Goal: Task Accomplishment & Management: Use online tool/utility

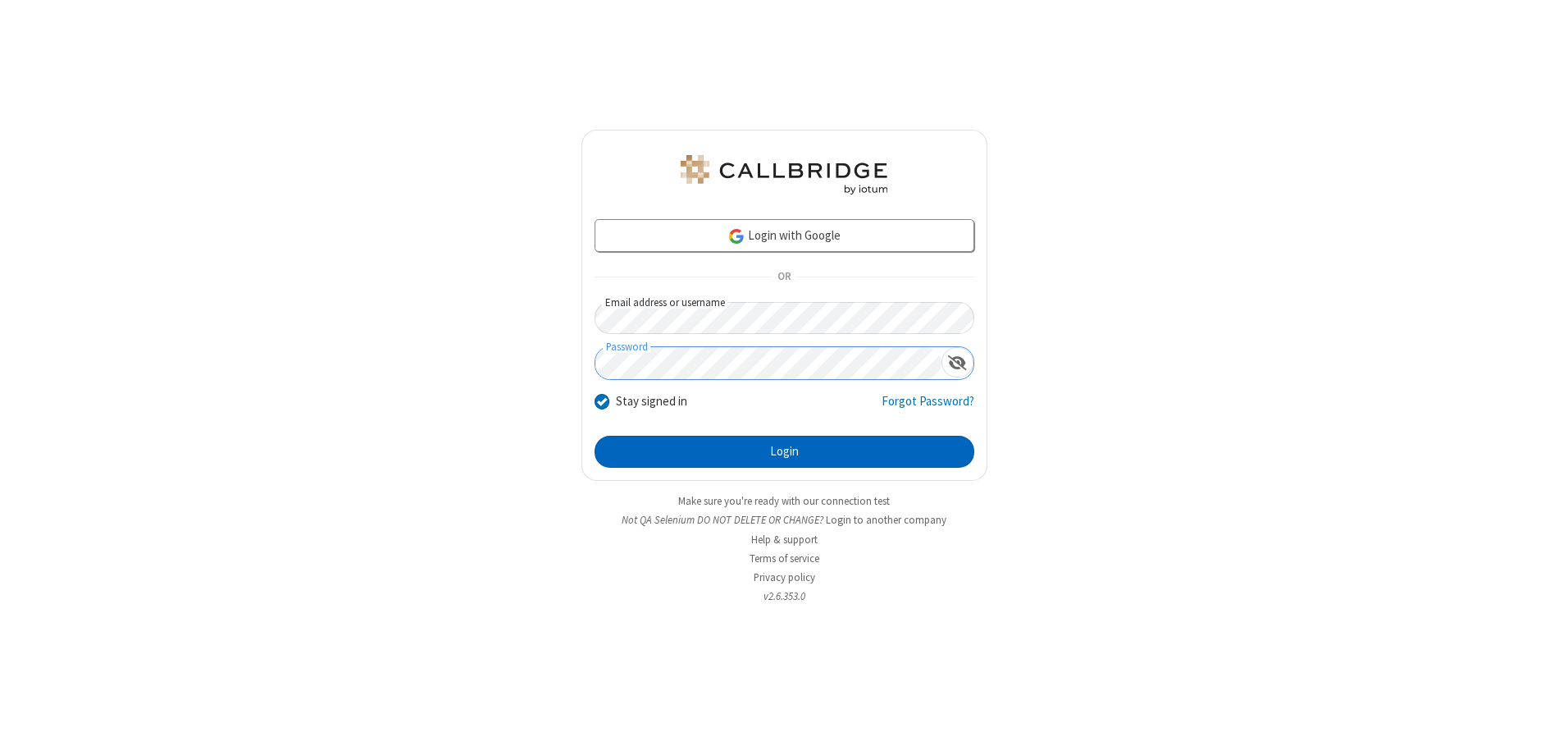
click at [784, 451] on button "Login" at bounding box center [784, 451] width 379 height 33
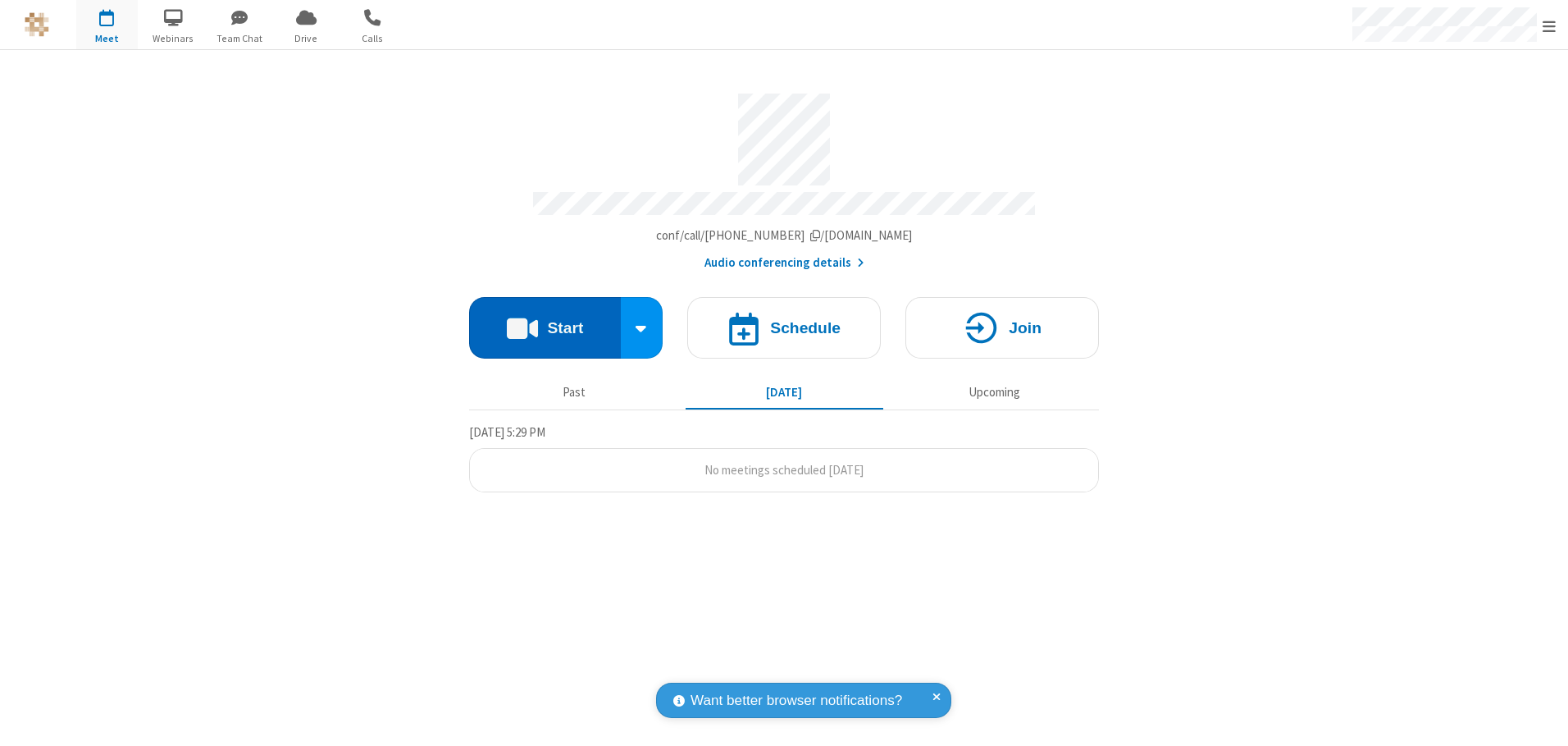
click at [545, 321] on button "Start" at bounding box center [545, 328] width 152 height 62
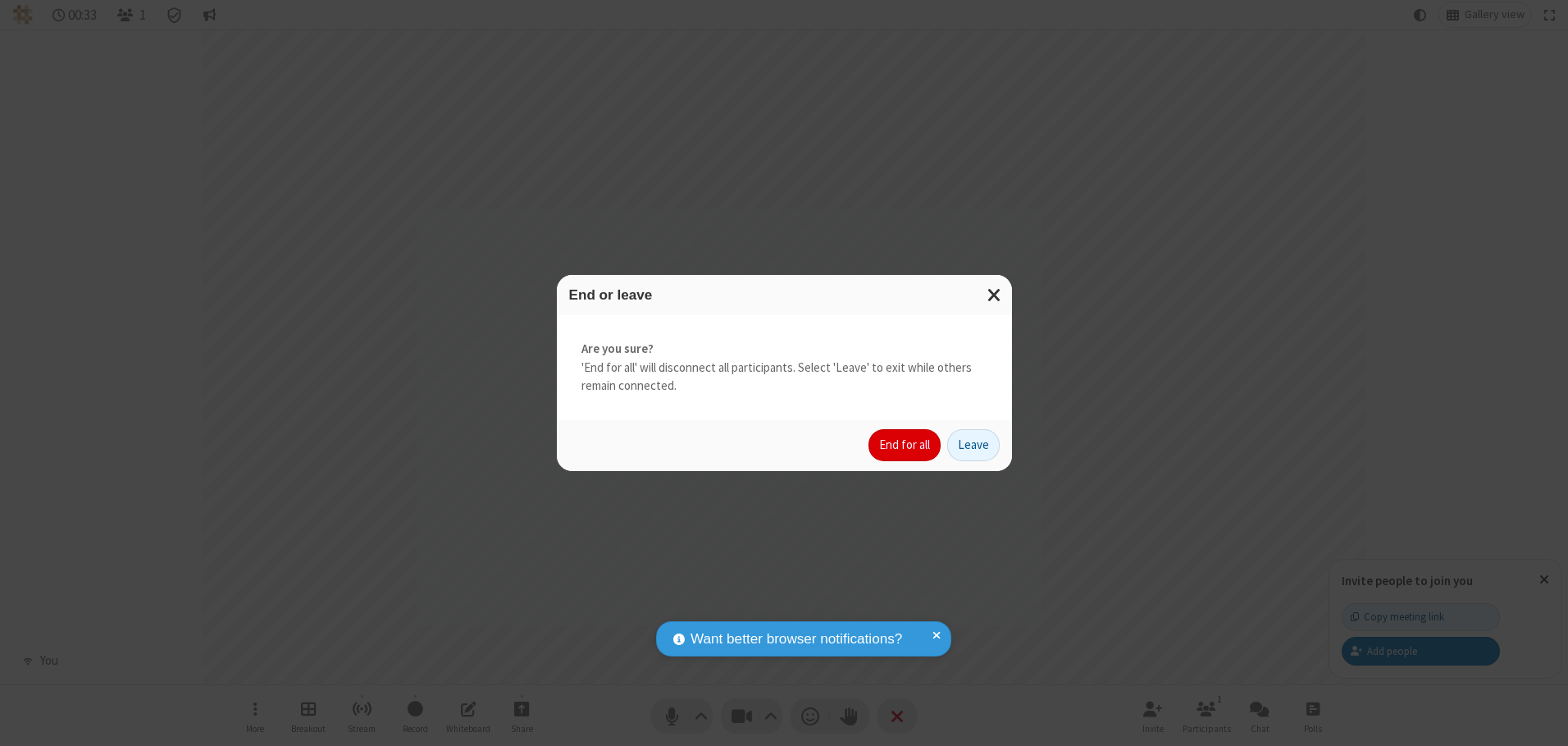
click at [906, 445] on button "End for all" at bounding box center [905, 445] width 73 height 33
